Goal: Information Seeking & Learning: Learn about a topic

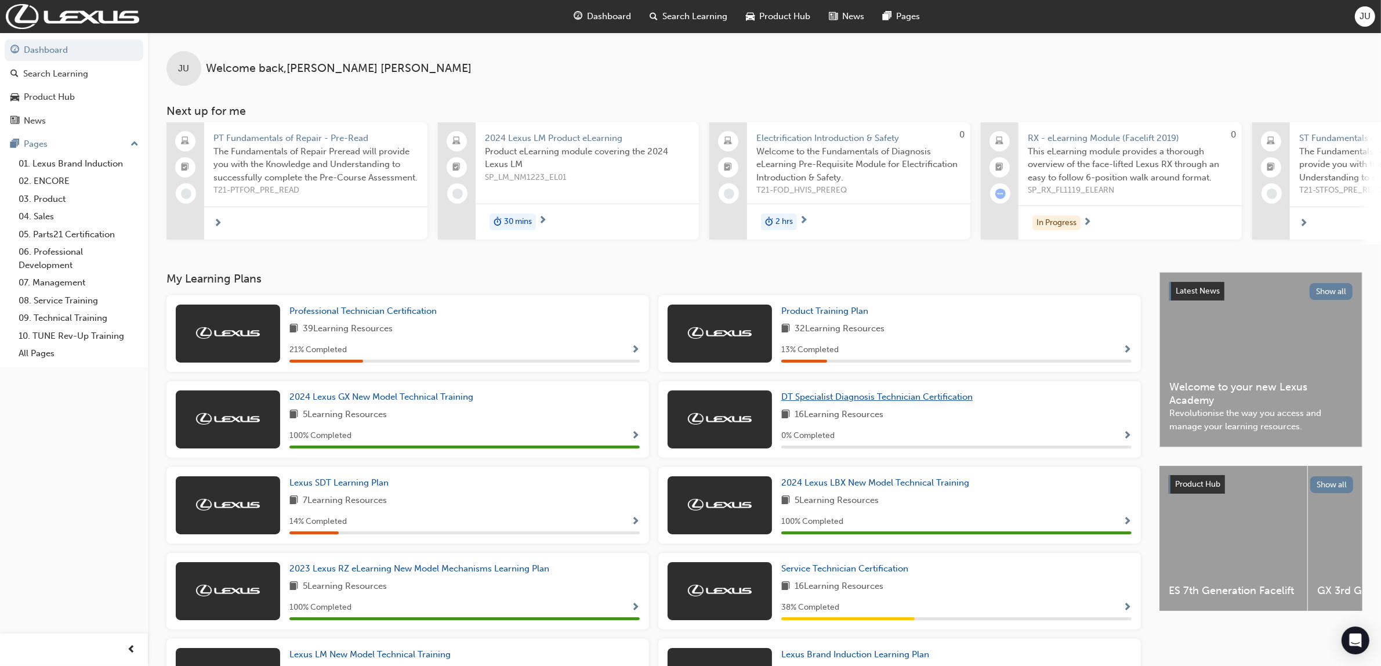
click at [878, 402] on span "DT Specialist Diagnosis Technician Certification" at bounding box center [876, 397] width 191 height 10
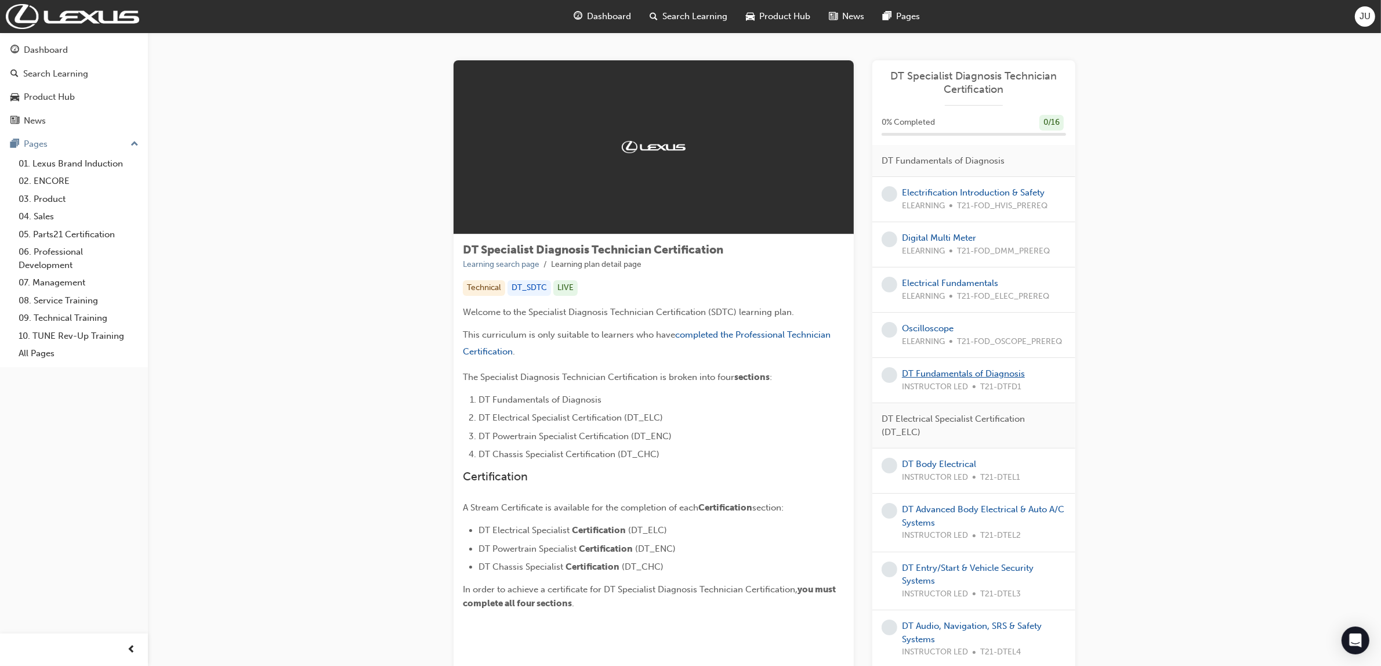
click at [948, 378] on link "DT Fundamentals of Diagnosis" at bounding box center [963, 373] width 123 height 10
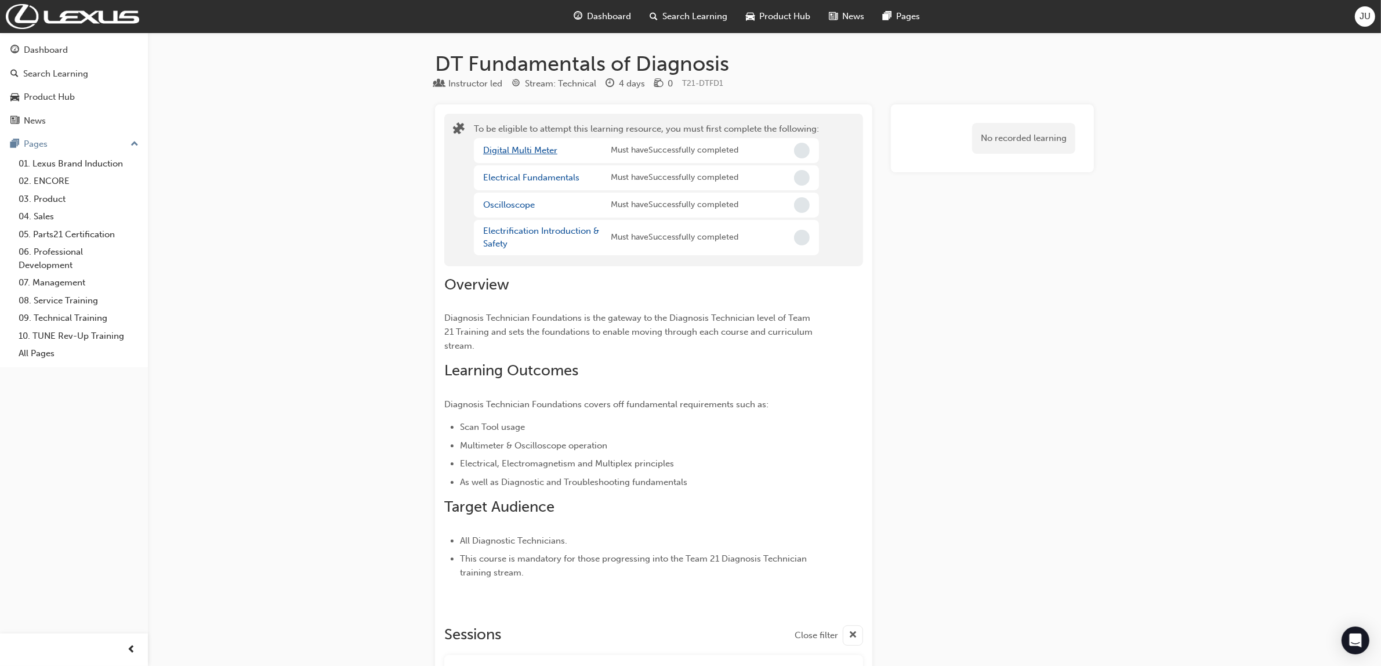
click at [528, 150] on link "Digital Multi Meter" at bounding box center [520, 150] width 74 height 10
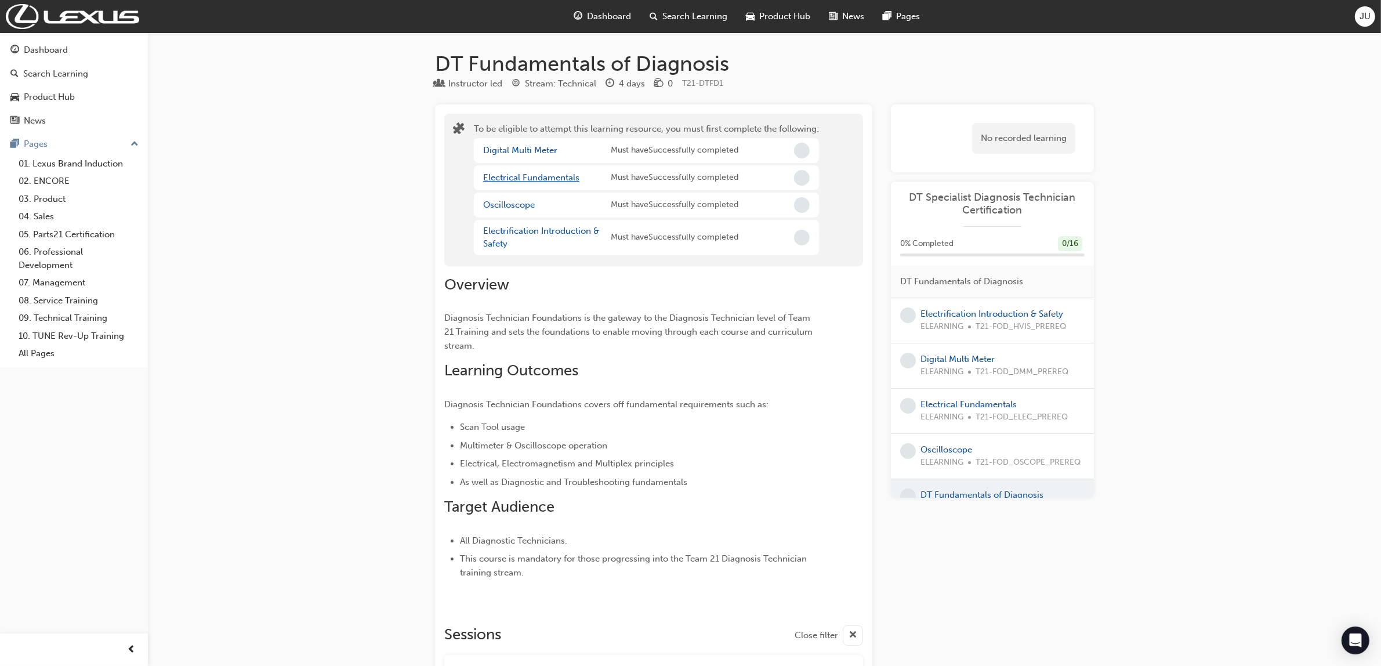
click at [525, 178] on link "Electrical Fundamentals" at bounding box center [531, 177] width 96 height 10
click at [512, 203] on link "Oscilloscope" at bounding box center [509, 205] width 52 height 10
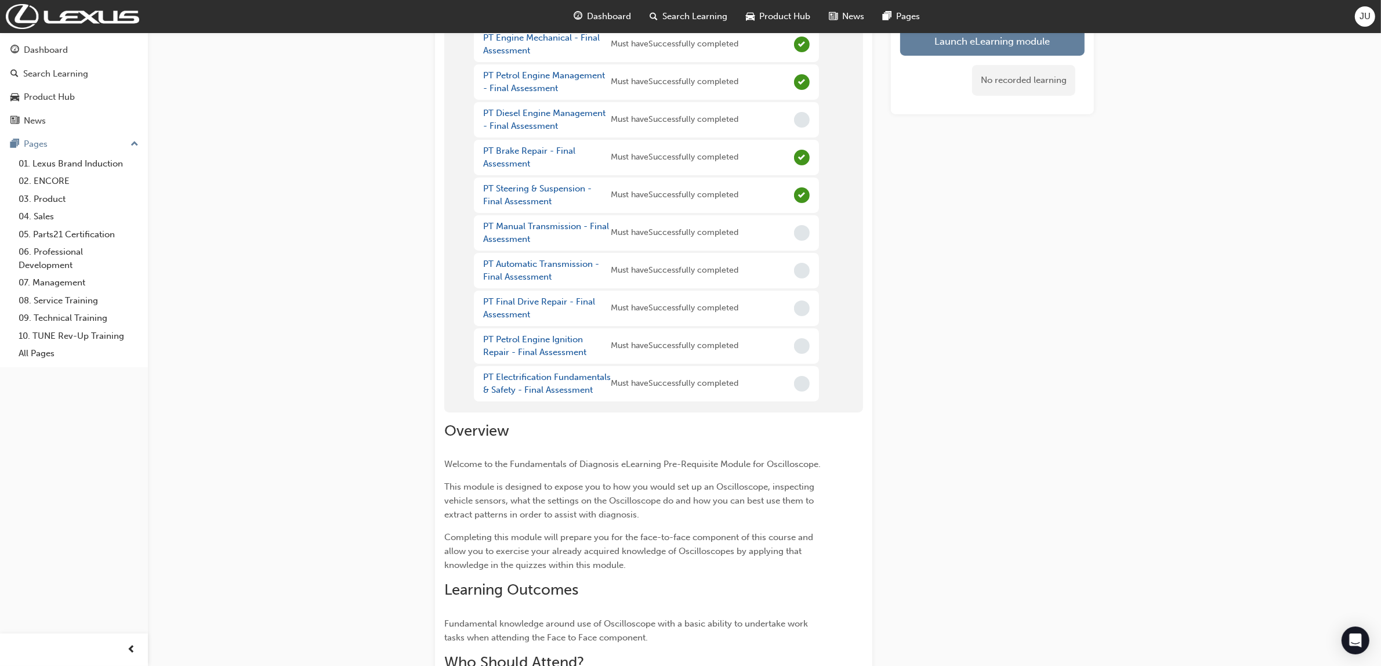
scroll to position [73, 0]
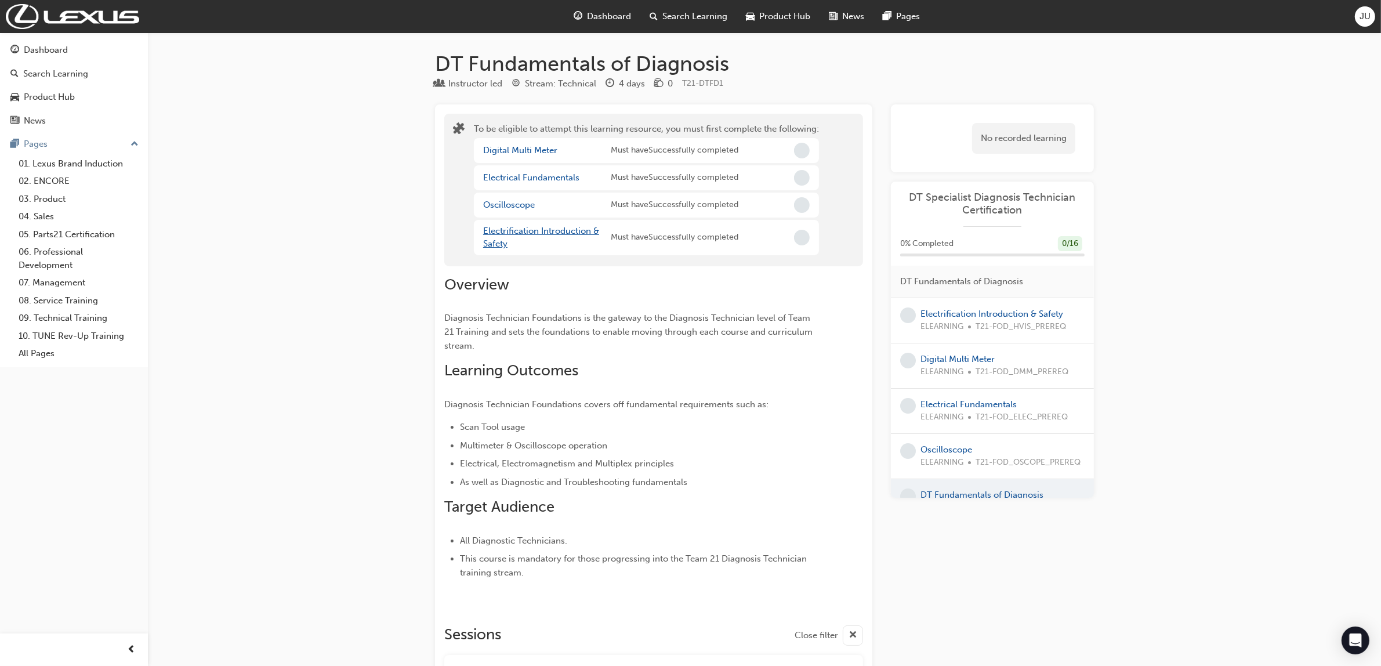
click at [490, 231] on link "Electrification Introduction & Safety" at bounding box center [541, 238] width 116 height 24
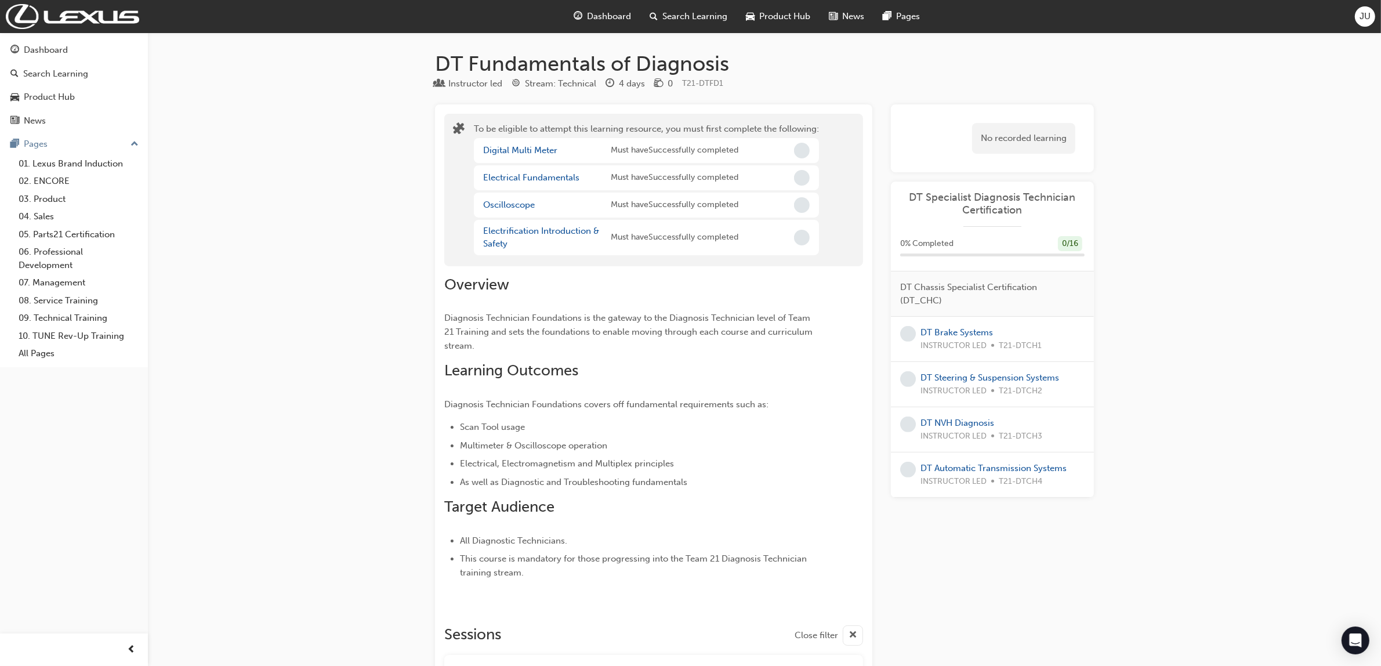
scroll to position [715, 0]
click at [546, 154] on link "Digital Multi Meter" at bounding box center [520, 150] width 74 height 10
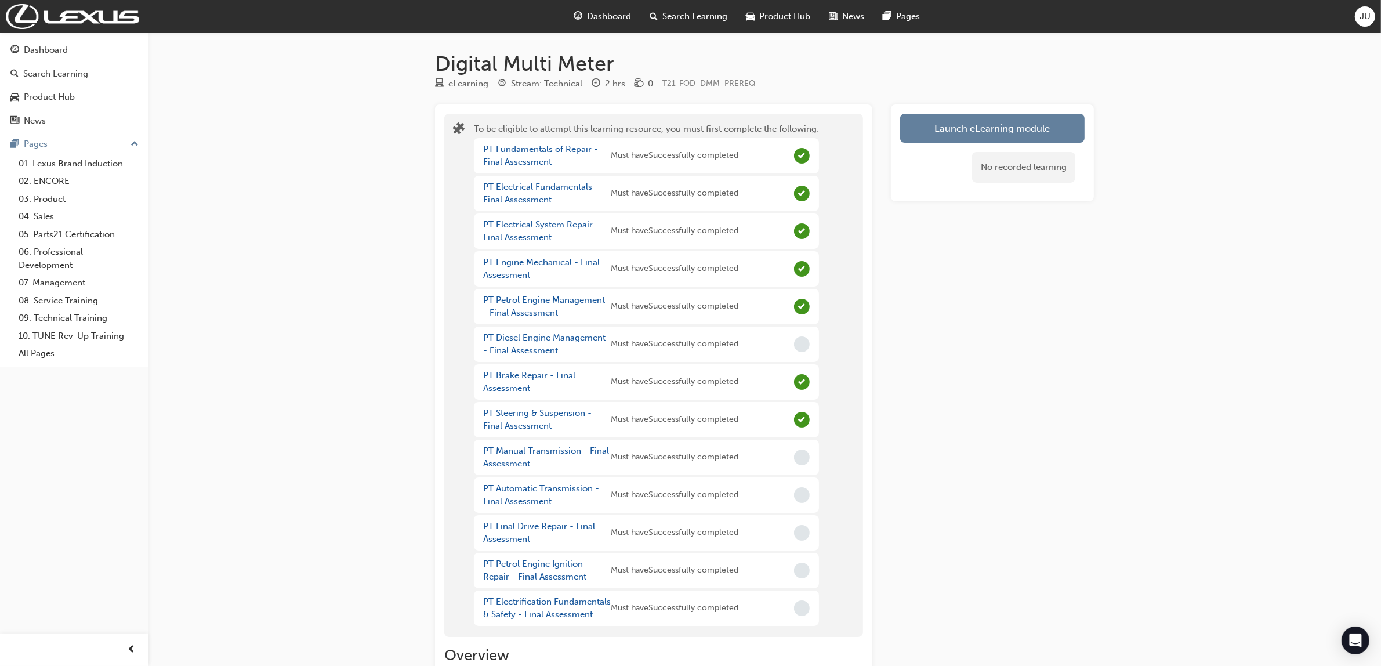
click at [615, 24] on div "Dashboard" at bounding box center [603, 17] width 76 height 24
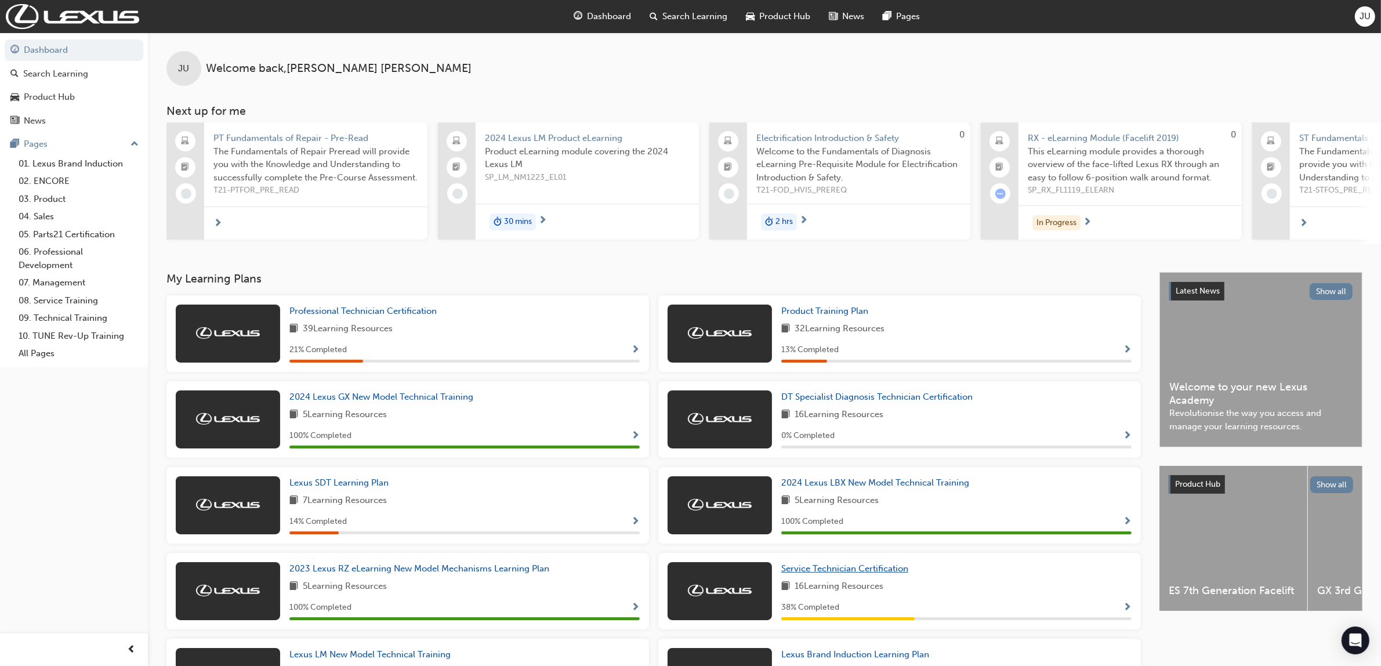
click at [835, 567] on link "Service Technician Certification" at bounding box center [847, 568] width 132 height 13
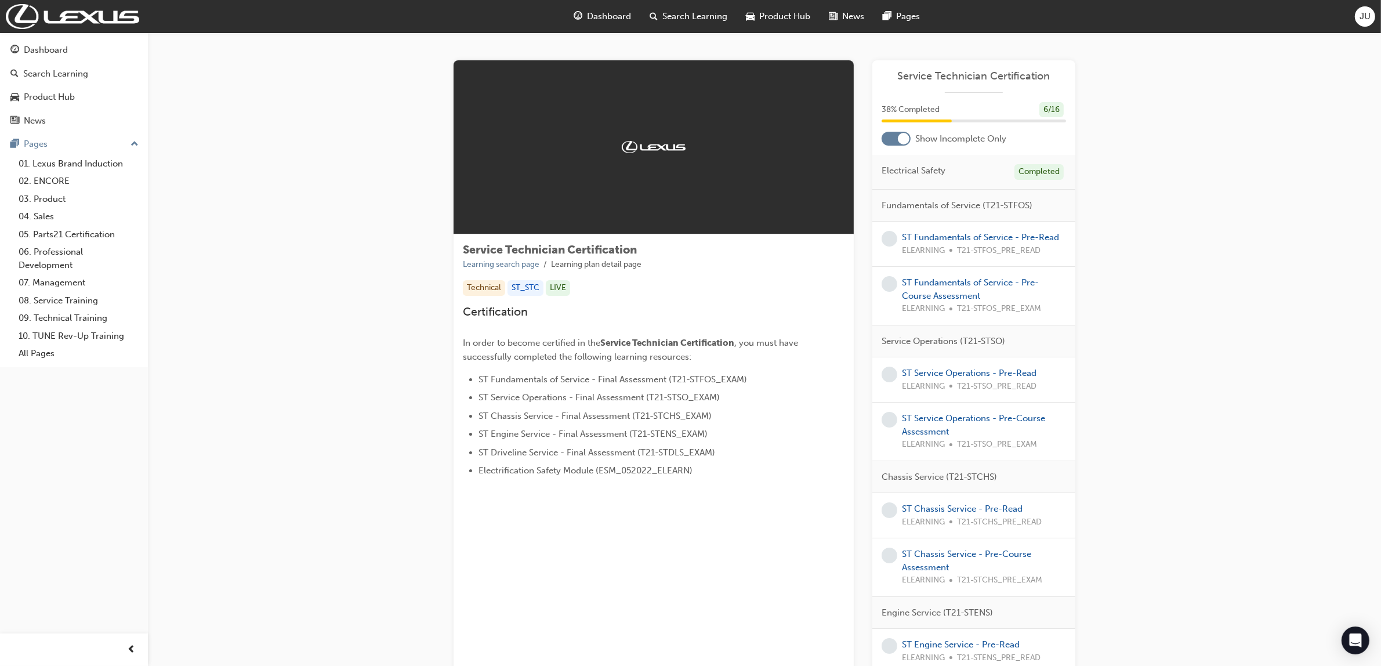
click at [599, 22] on span "Dashboard" at bounding box center [610, 16] width 44 height 13
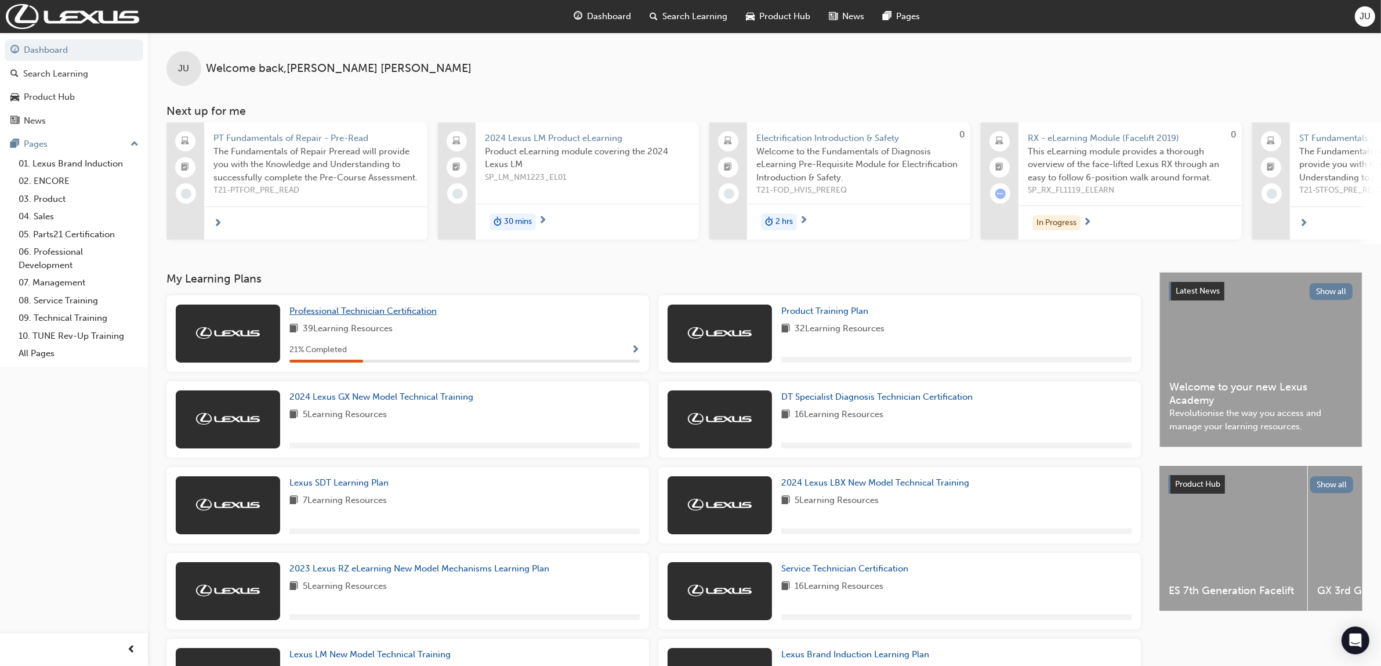
click at [329, 312] on span "Professional Technician Certification" at bounding box center [362, 311] width 147 height 10
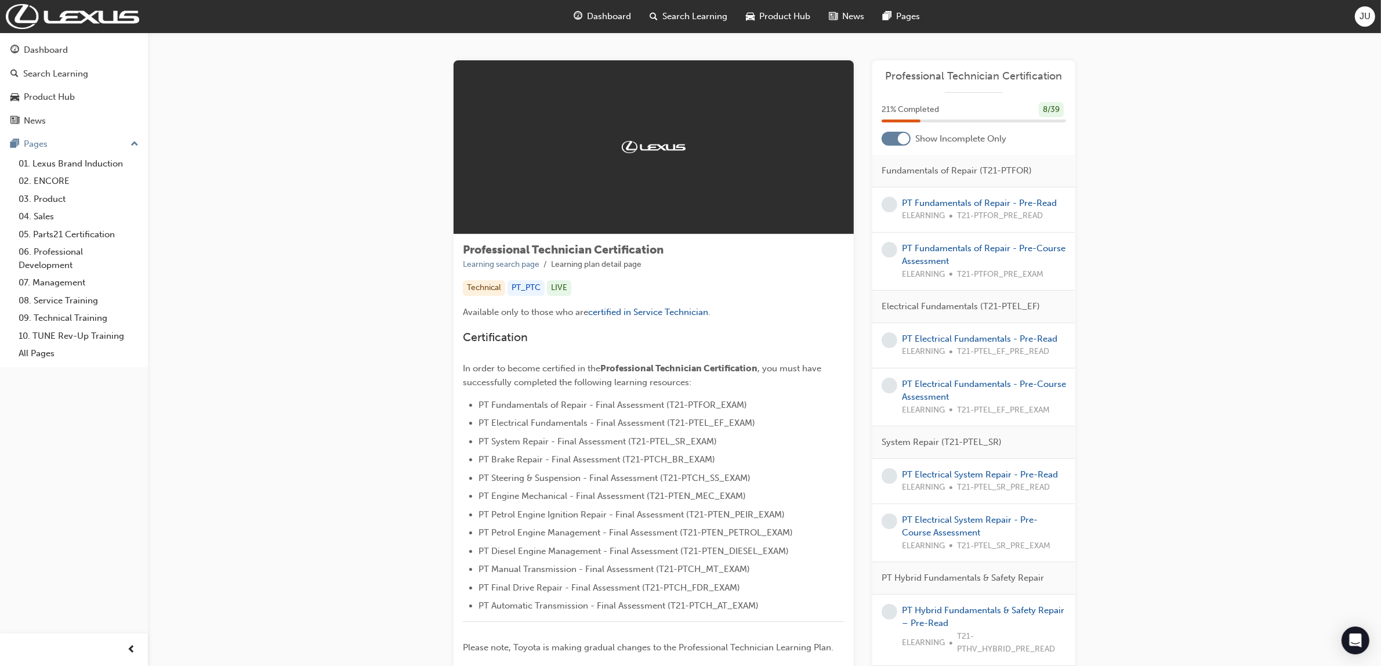
click at [621, 3] on div "Dashboard Search Learning Product Hub News Pages" at bounding box center [747, 16] width 374 height 33
click at [612, 13] on span "Dashboard" at bounding box center [610, 16] width 44 height 13
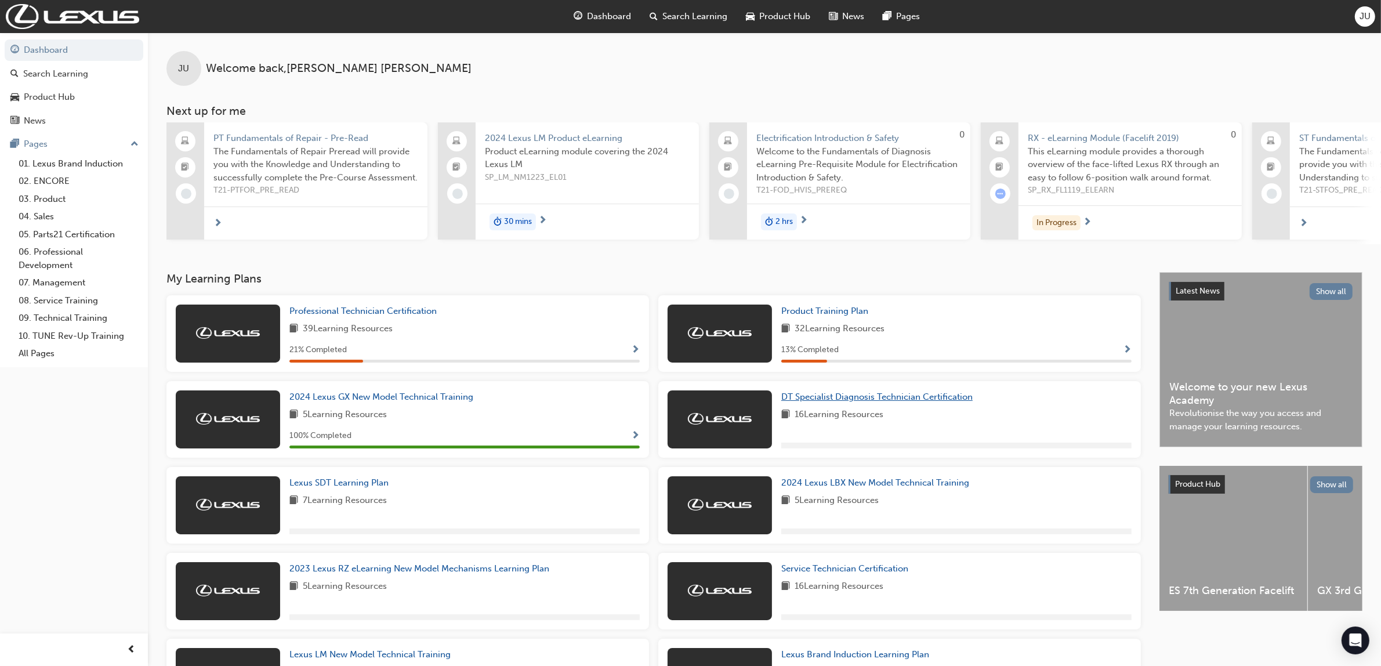
click at [846, 401] on span "DT Specialist Diagnosis Technician Certification" at bounding box center [876, 397] width 191 height 10
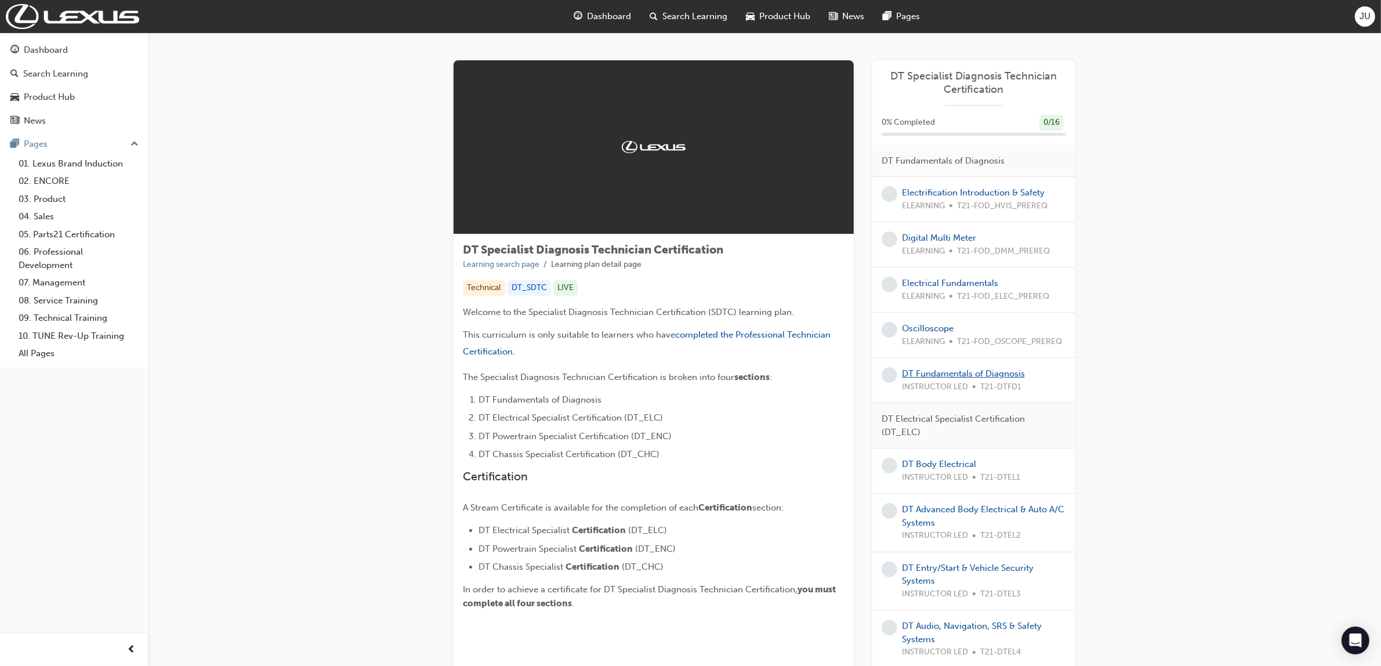
click at [958, 374] on link "DT Fundamentals of Diagnosis" at bounding box center [963, 373] width 123 height 10
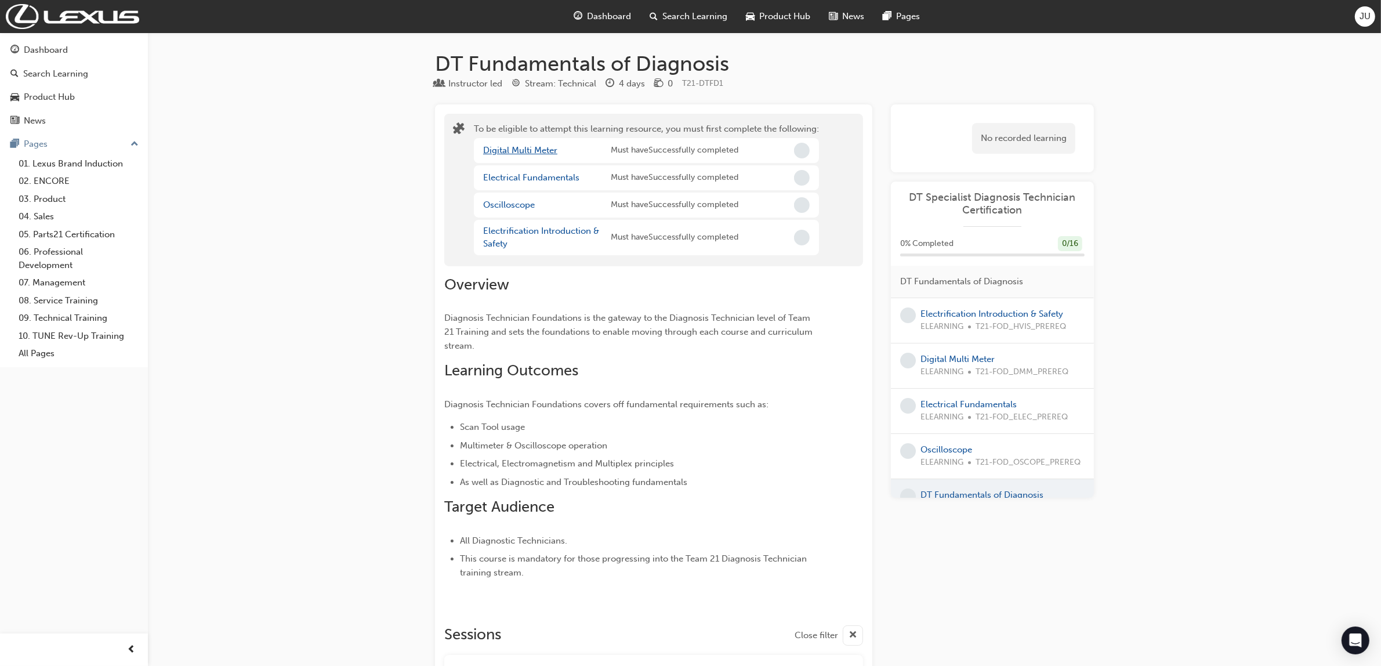
click at [523, 154] on link "Digital Multi Meter" at bounding box center [520, 150] width 74 height 10
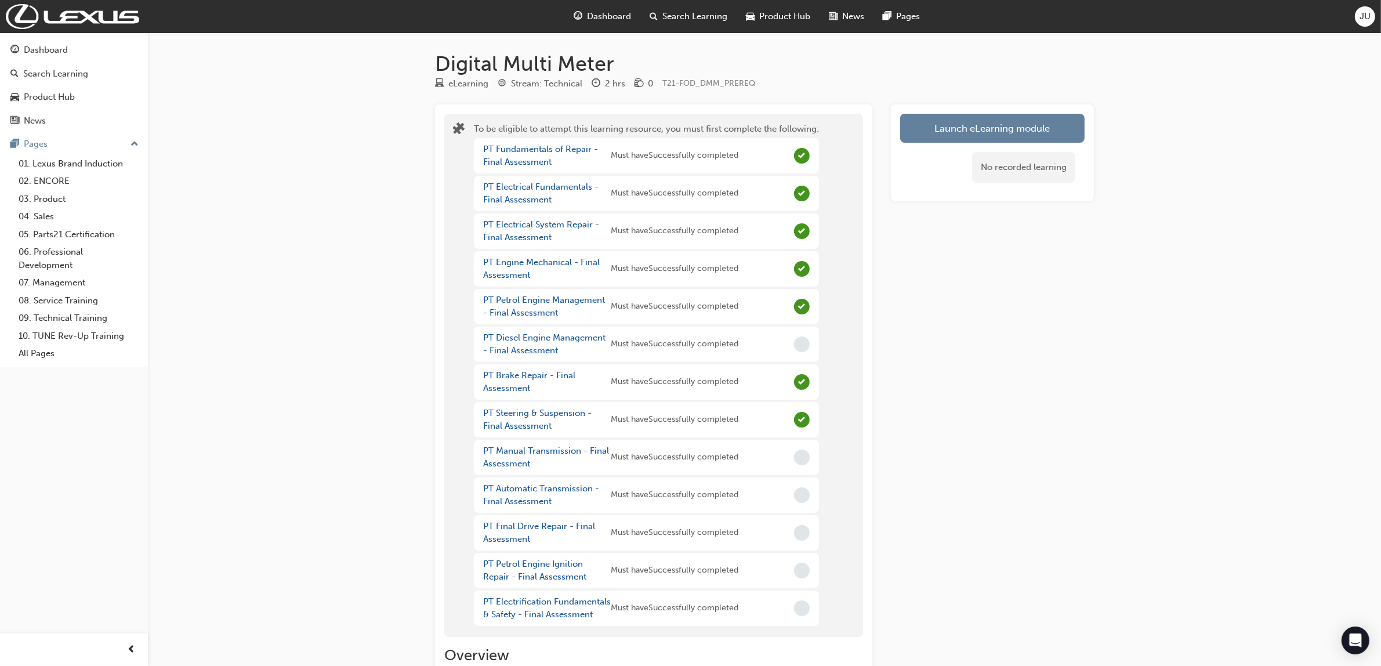
click at [590, 3] on div "Dashboard Search Learning Product Hub News Pages" at bounding box center [747, 16] width 374 height 33
click at [590, 21] on span "Dashboard" at bounding box center [610, 16] width 44 height 13
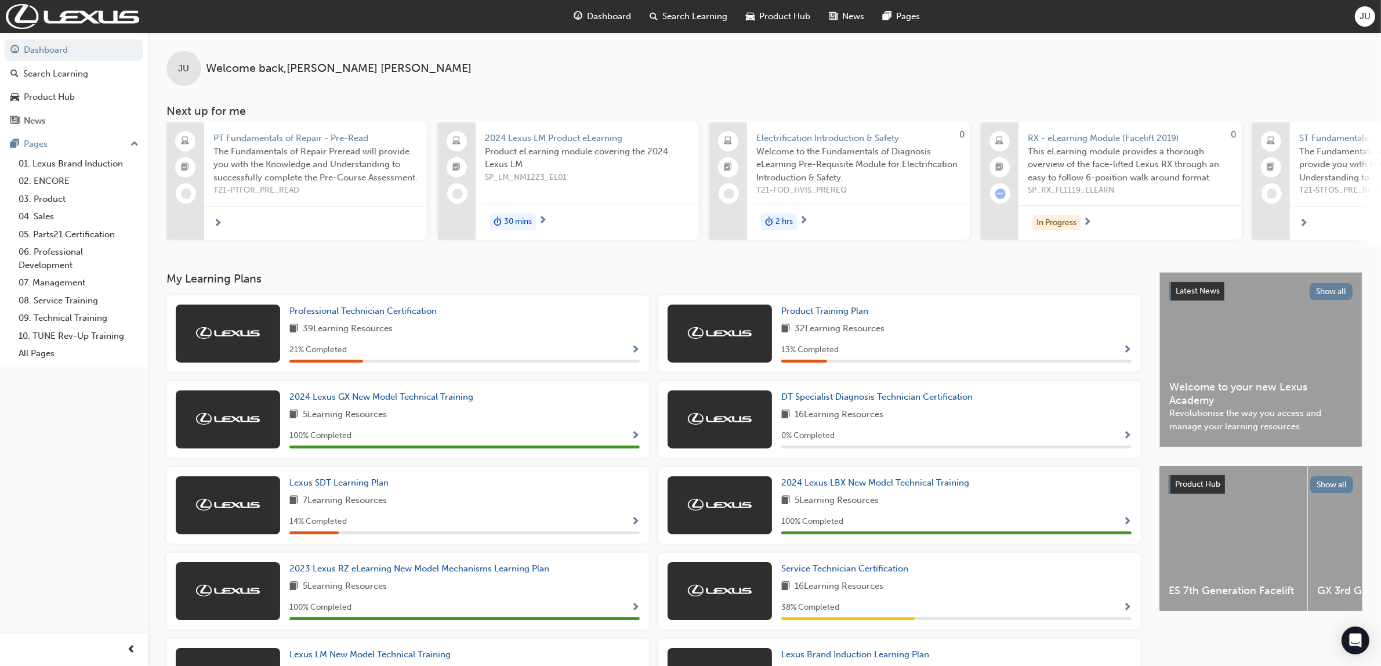
click at [1364, 16] on span "JU" at bounding box center [1365, 16] width 11 height 13
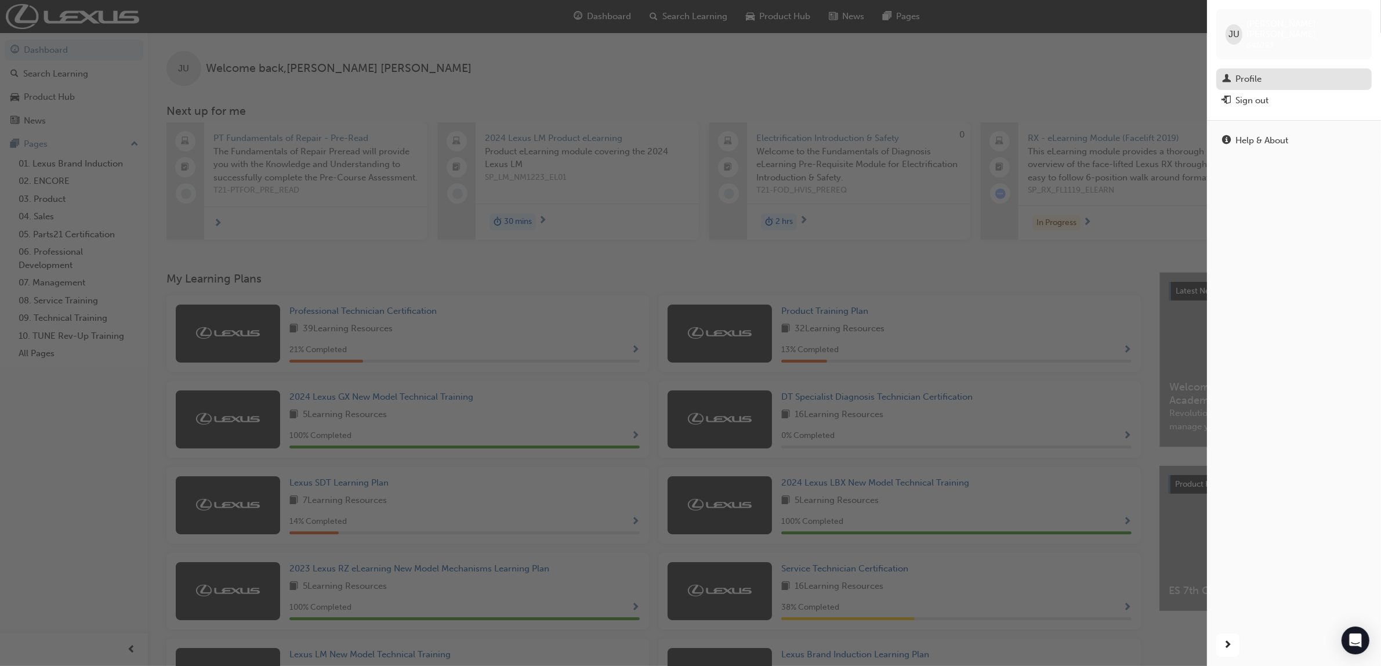
click at [1262, 73] on div "Profile" at bounding box center [1249, 79] width 26 height 13
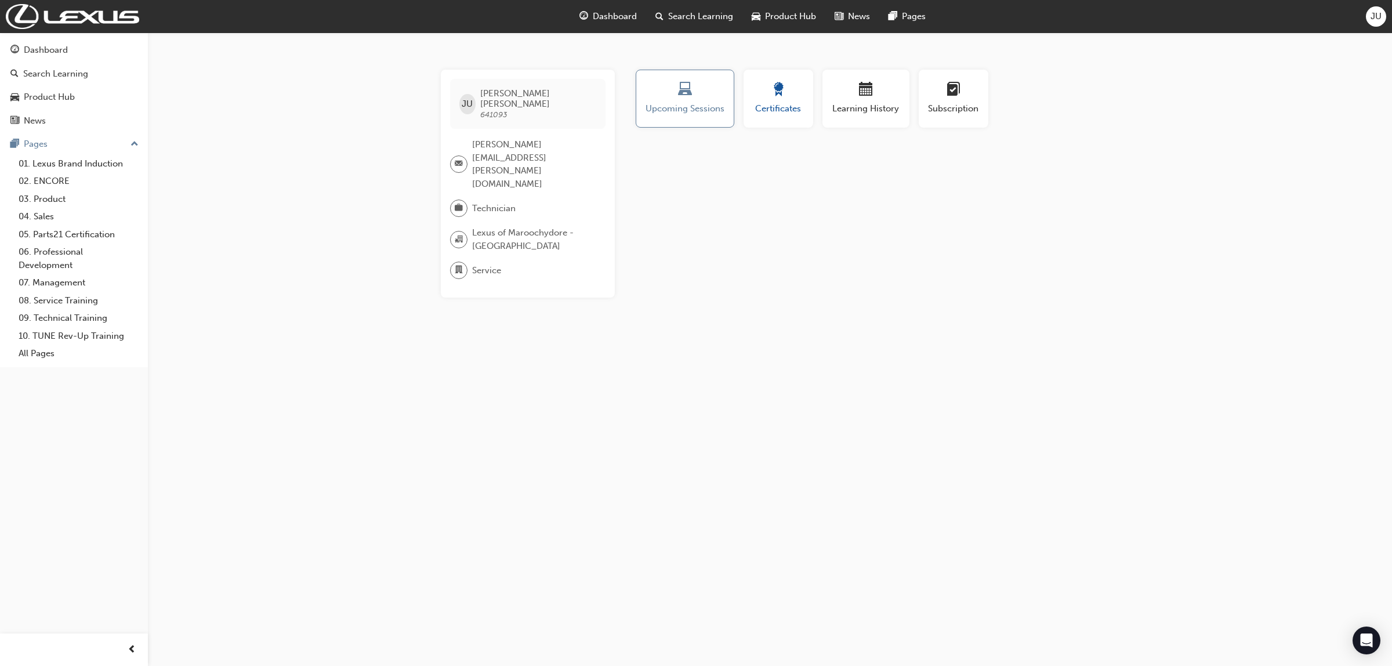
click at [778, 102] on span "Certificates" at bounding box center [778, 108] width 52 height 13
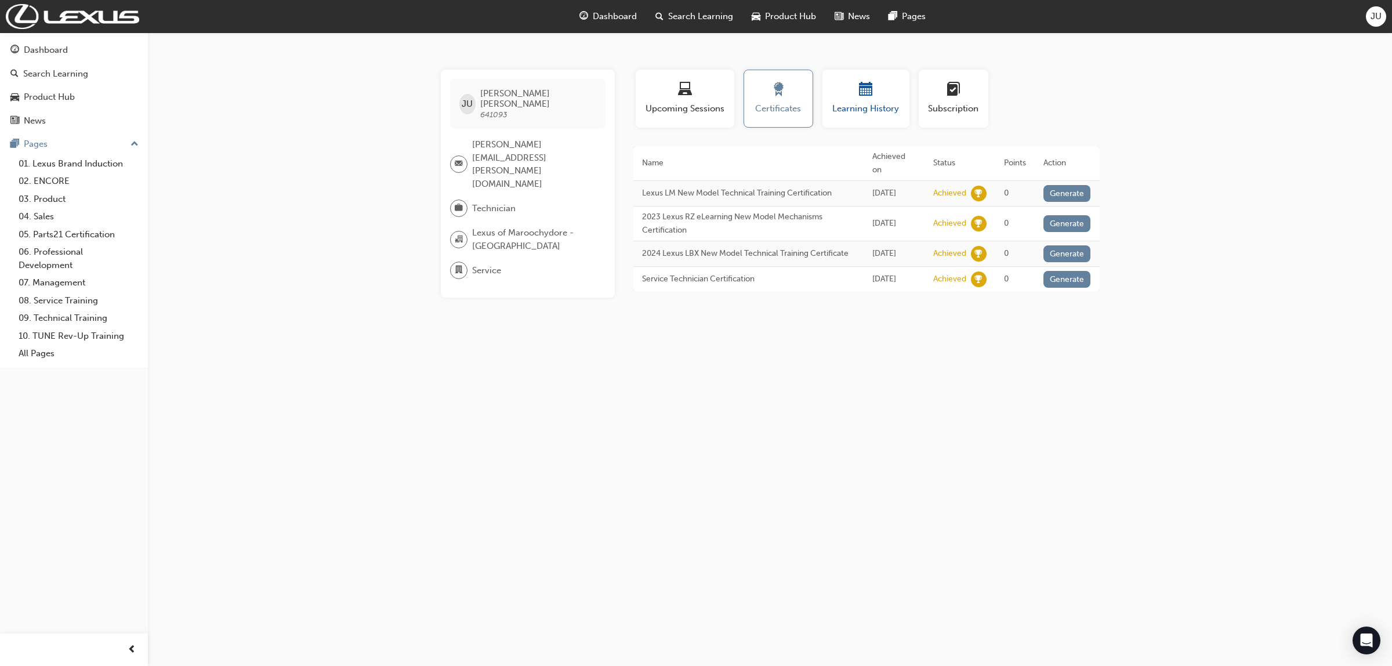
click at [854, 109] on span "Learning History" at bounding box center [866, 108] width 70 height 13
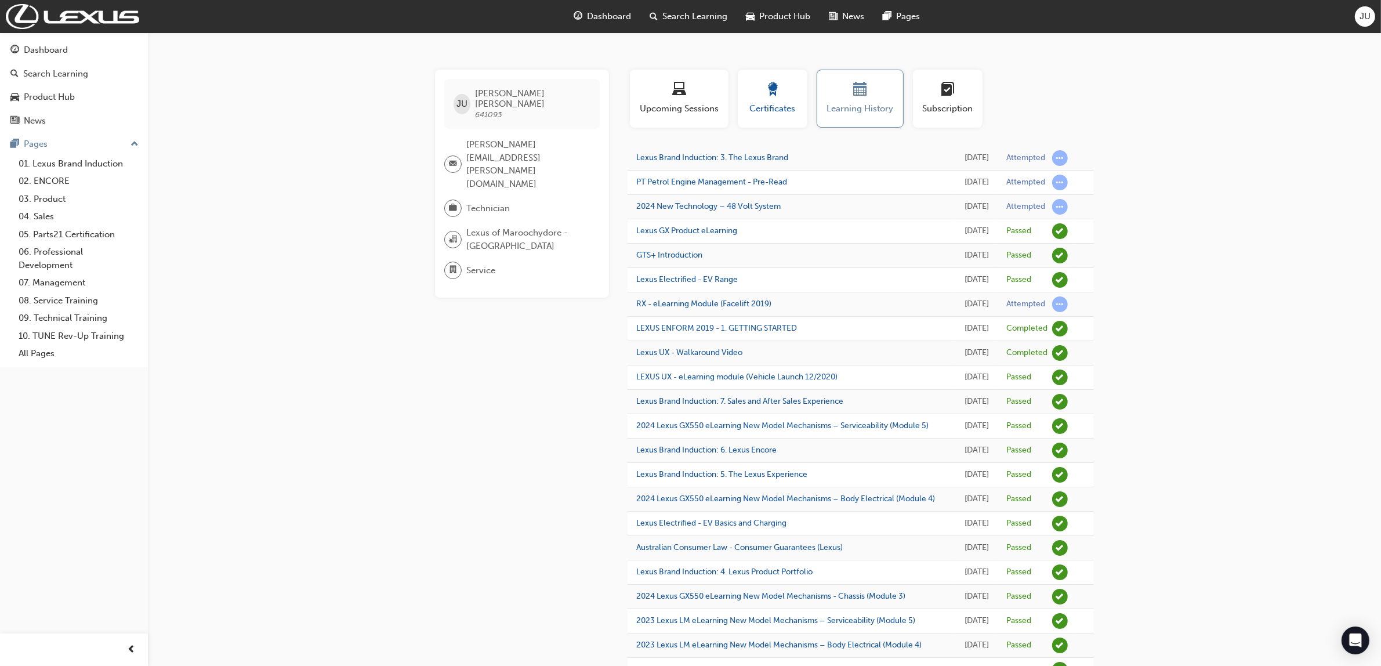
click at [769, 102] on span "Certificates" at bounding box center [773, 108] width 52 height 13
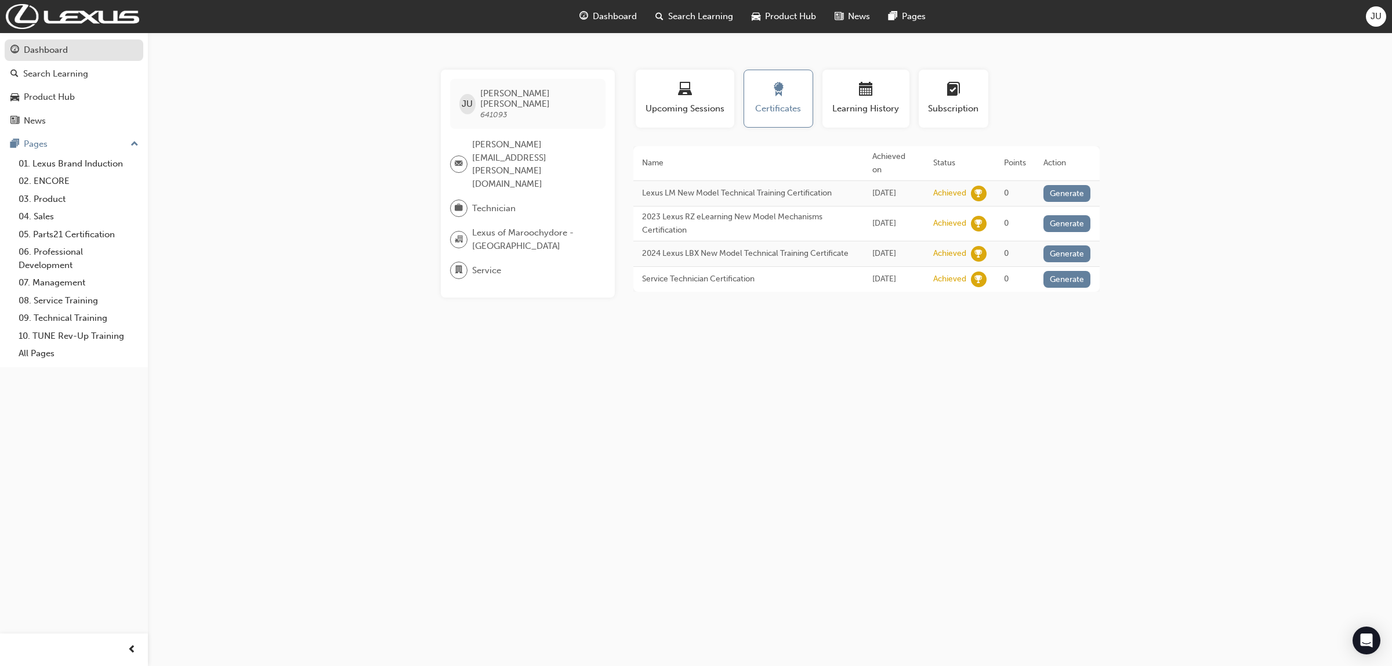
click at [56, 48] on div "Dashboard" at bounding box center [46, 50] width 44 height 13
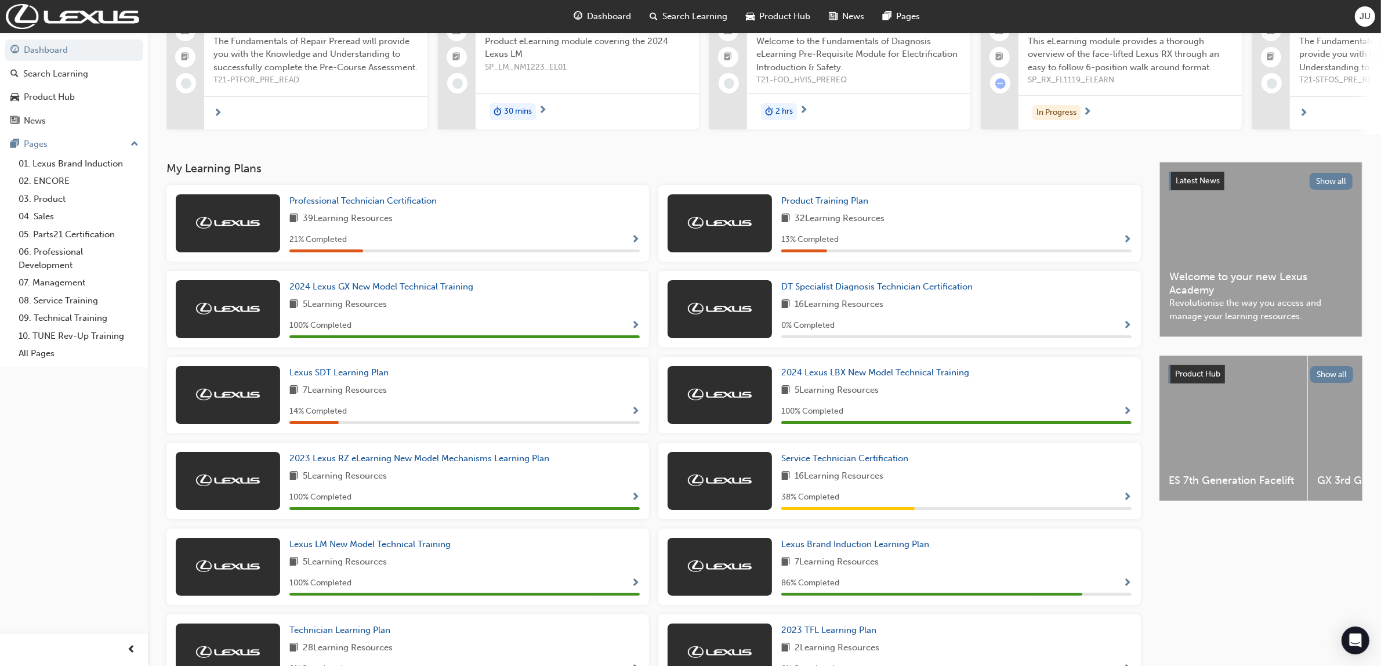
scroll to position [136, 0]
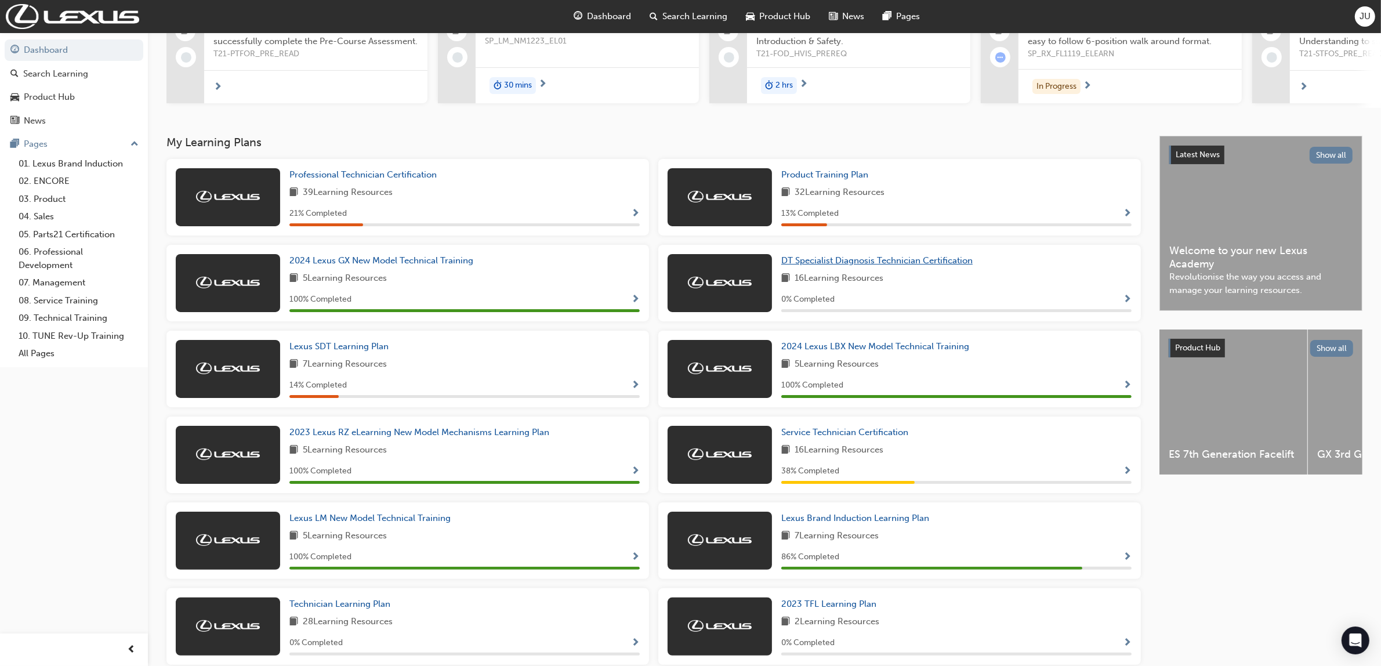
click at [958, 265] on span "DT Specialist Diagnosis Technician Certification" at bounding box center [876, 260] width 191 height 10
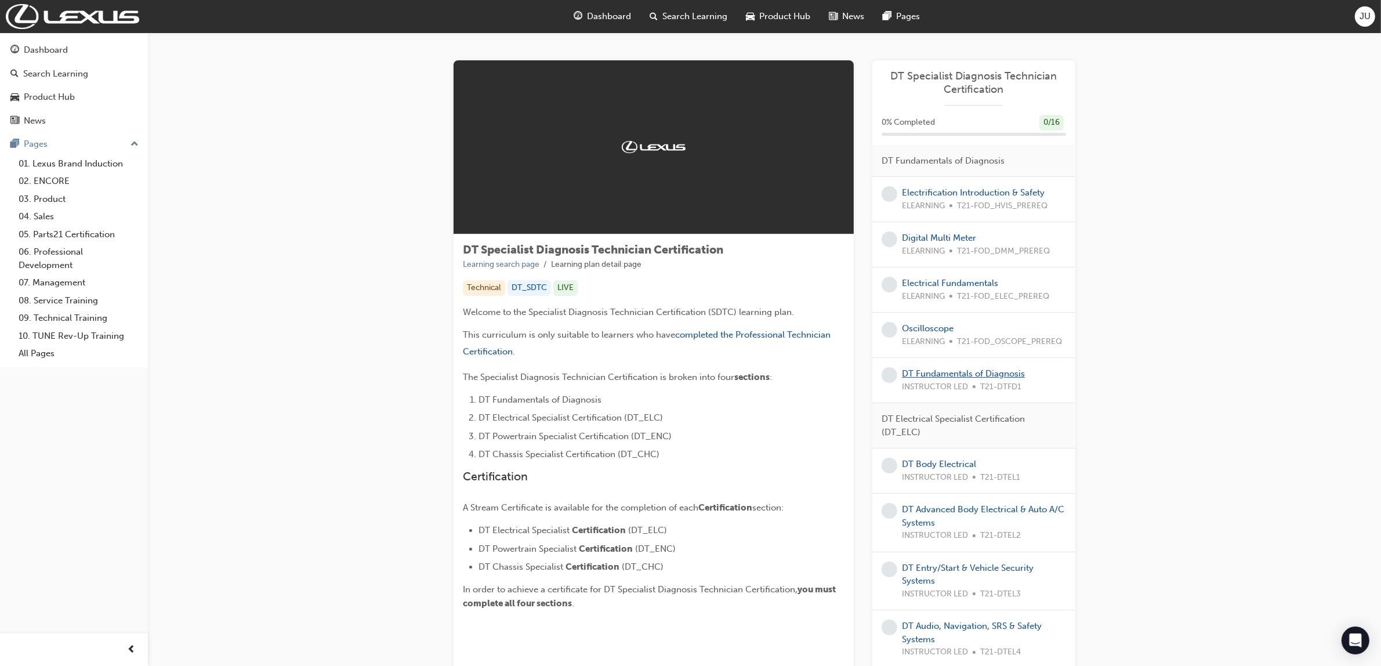
click at [958, 377] on link "DT Fundamentals of Diagnosis" at bounding box center [963, 373] width 123 height 10
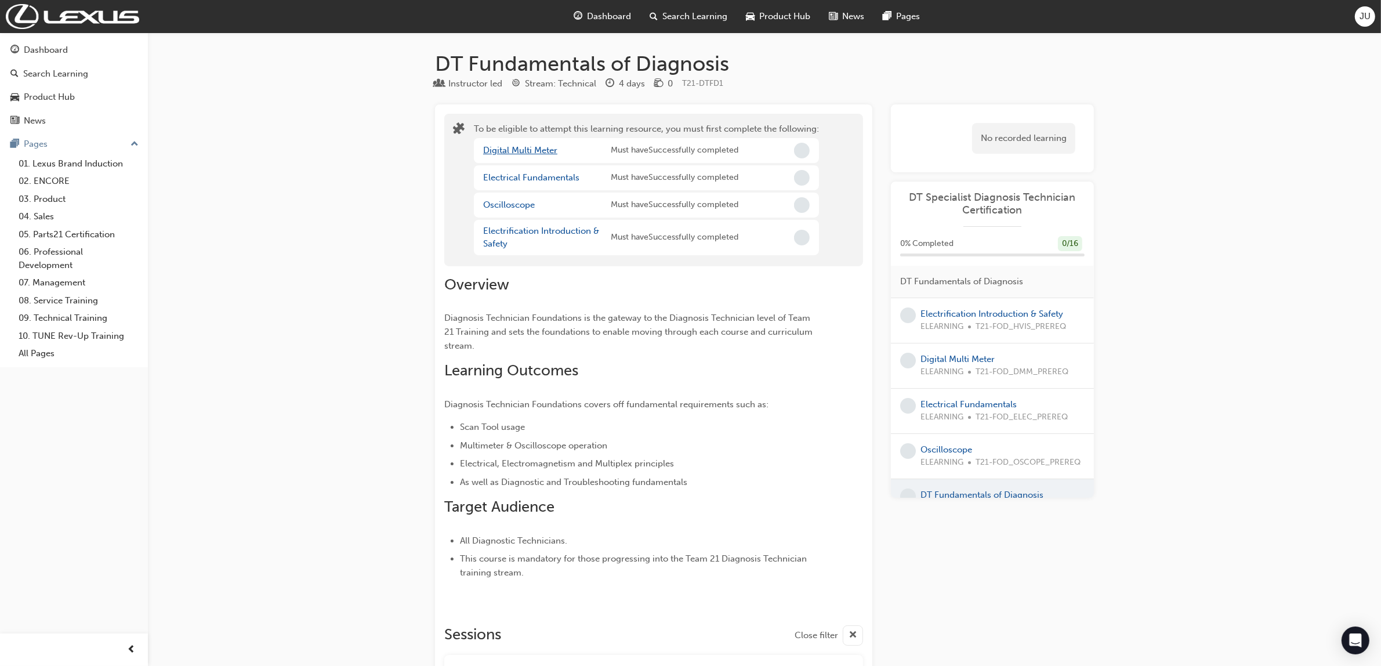
click at [549, 152] on link "Digital Multi Meter" at bounding box center [520, 150] width 74 height 10
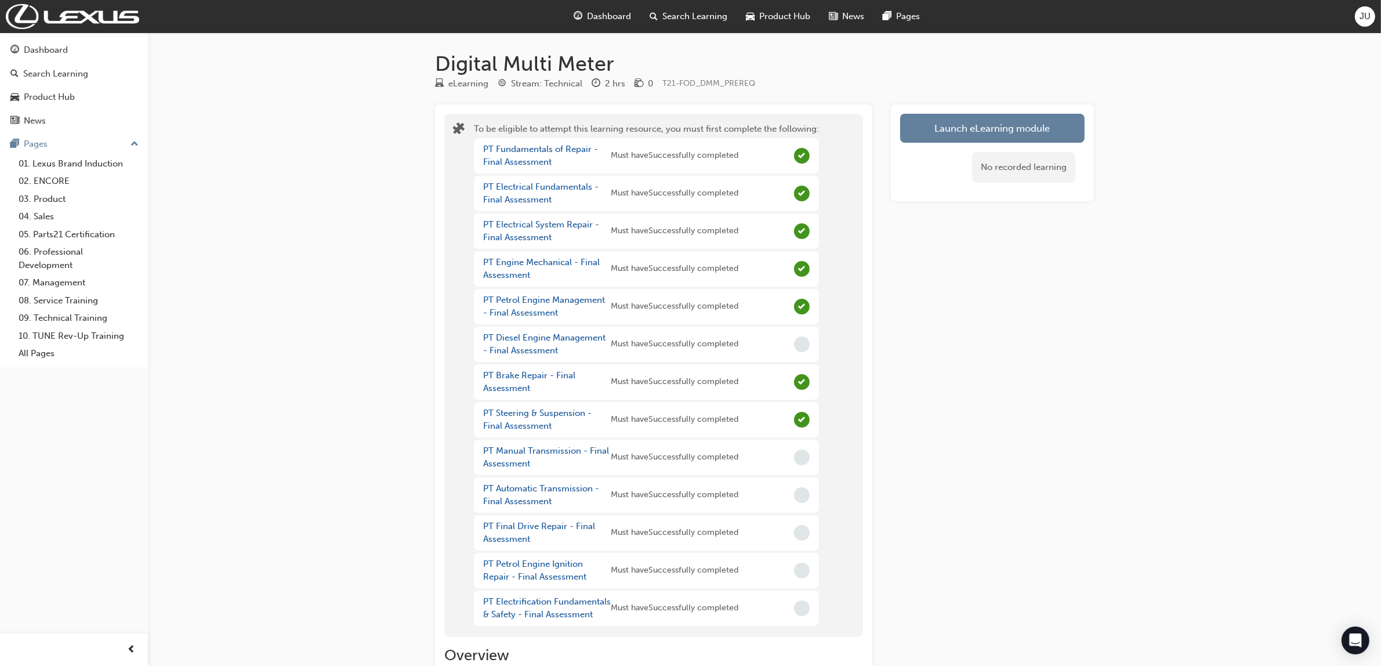
click at [598, 19] on span "Dashboard" at bounding box center [610, 16] width 44 height 13
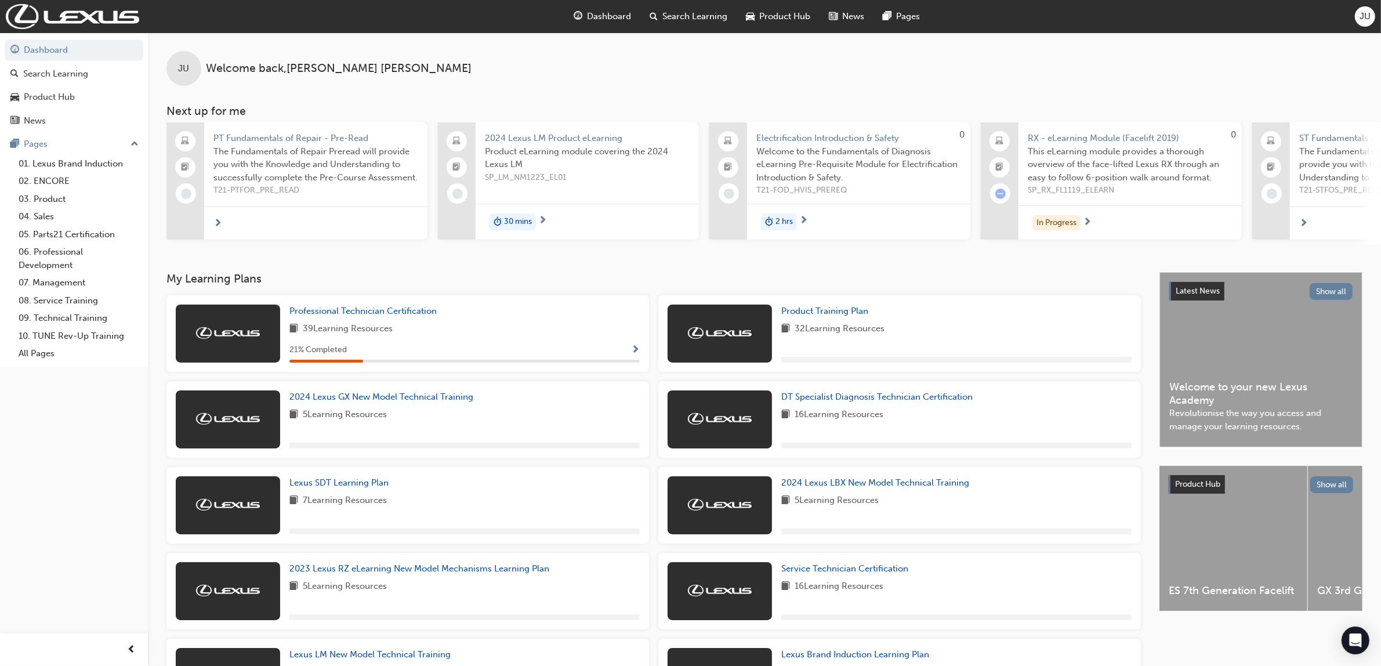
click at [831, 409] on div "DT Specialist Diagnosis Technician Certification 16 Learning Resources" at bounding box center [956, 419] width 350 height 58
click at [831, 399] on span "DT Specialist Diagnosis Technician Certification" at bounding box center [876, 397] width 191 height 10
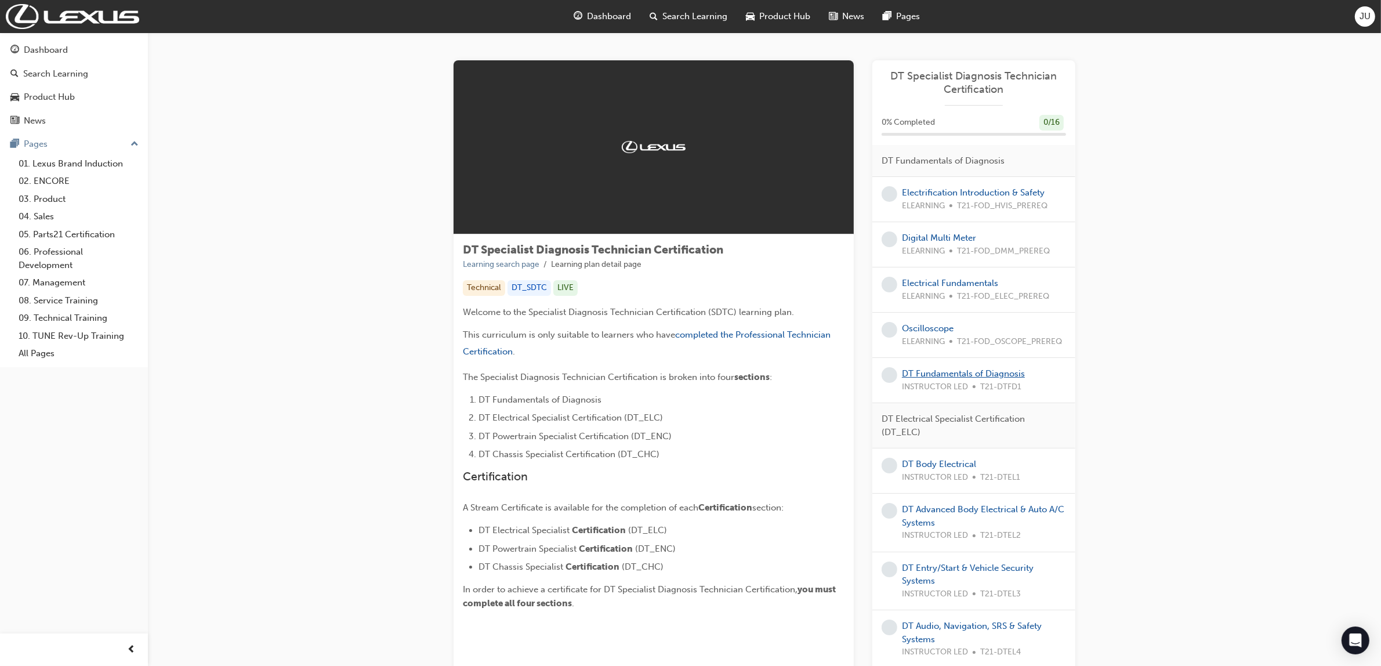
click at [959, 378] on link "DT Fundamentals of Diagnosis" at bounding box center [963, 373] width 123 height 10
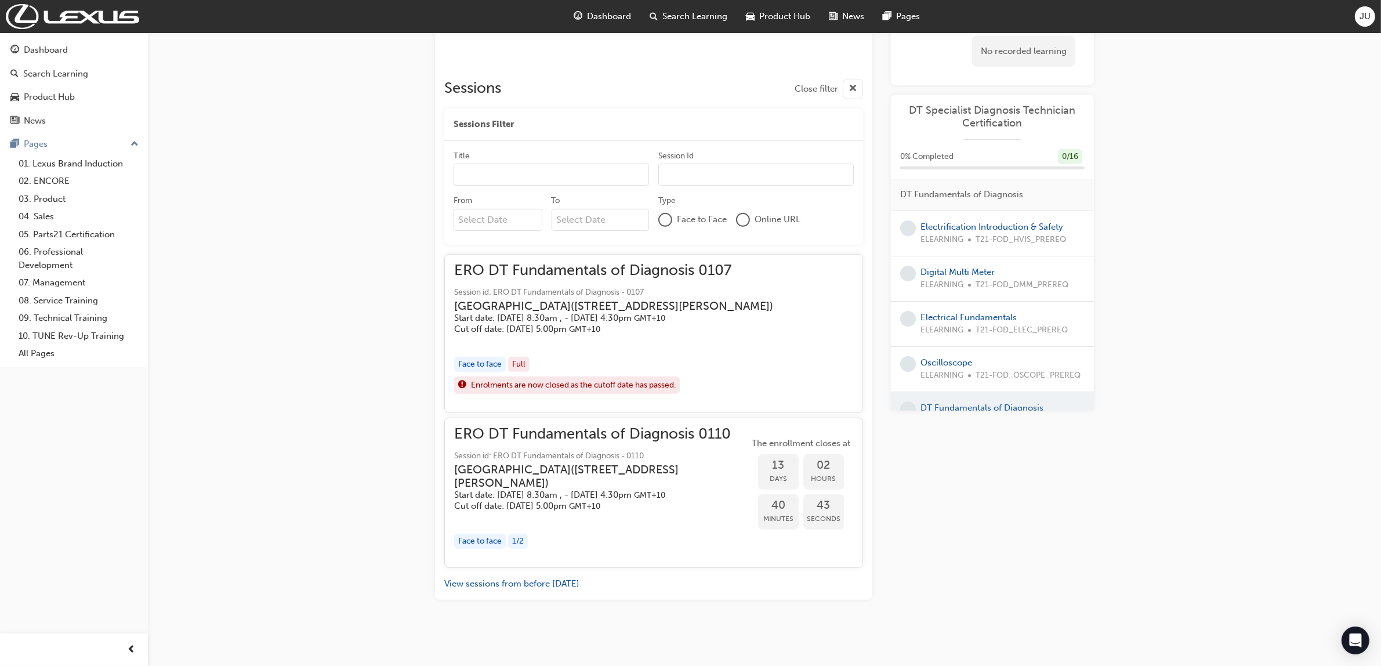
scroll to position [570, 0]
click at [741, 214] on div at bounding box center [743, 220] width 12 height 12
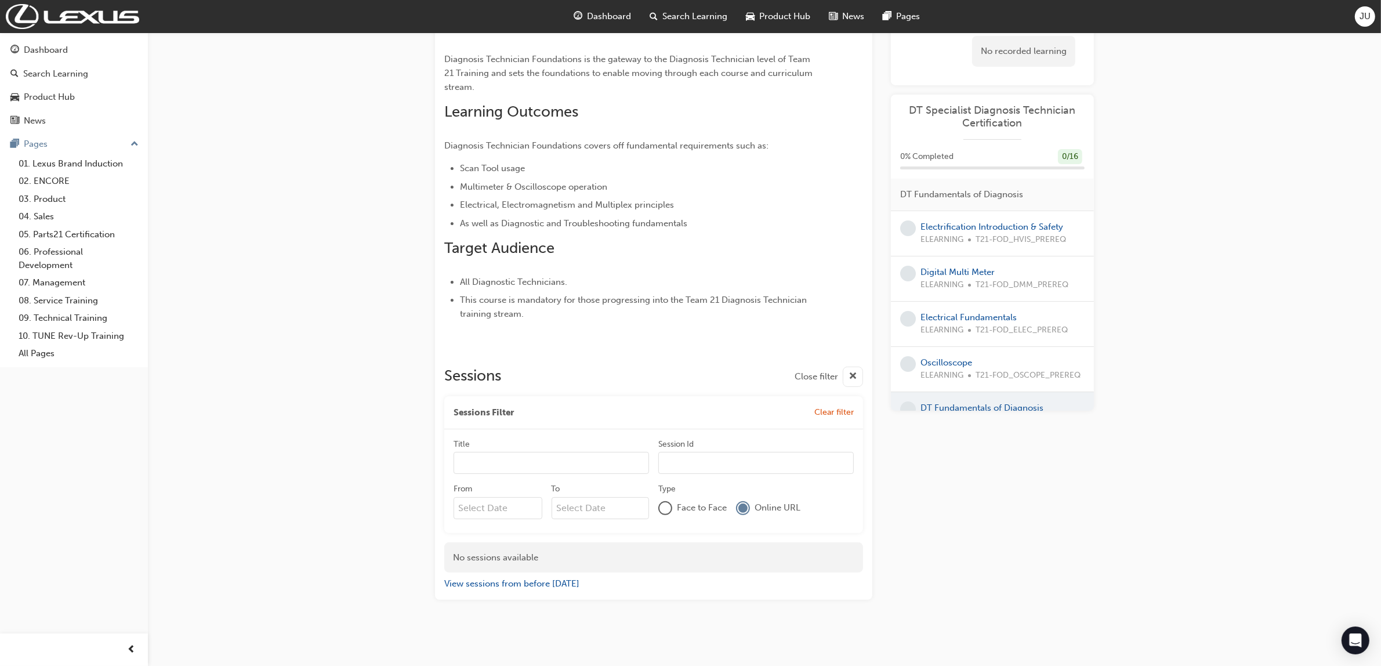
scroll to position [257, 0]
click at [743, 505] on div at bounding box center [742, 509] width 9 height 9
